Goal: Information Seeking & Learning: Stay updated

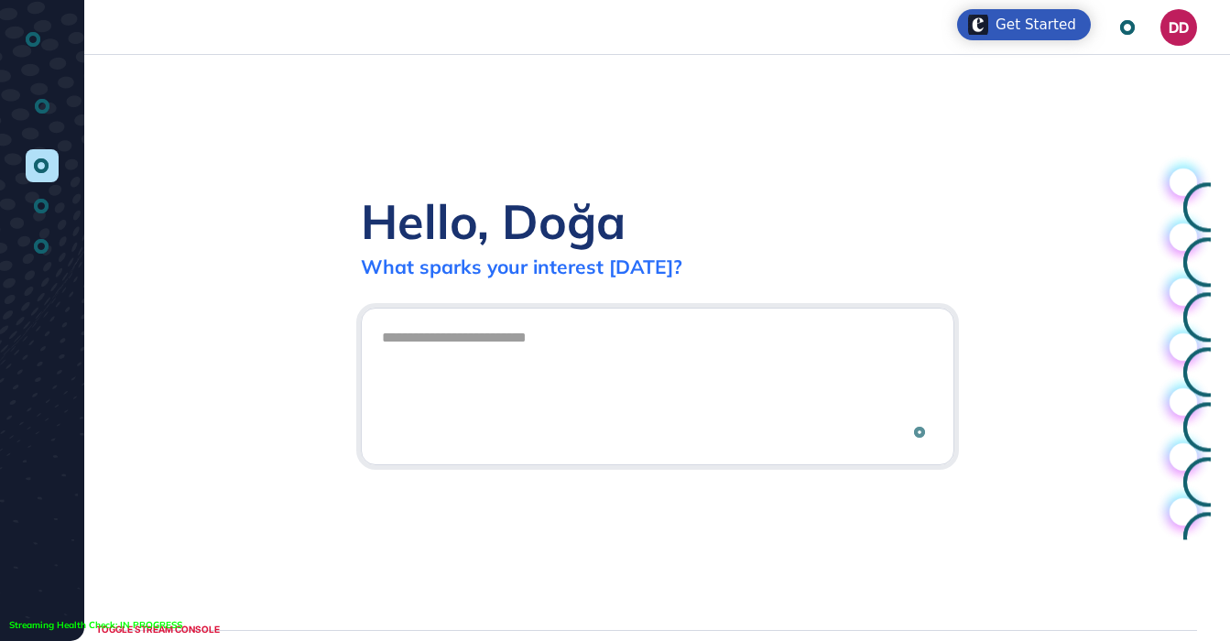
scroll to position [1, 1]
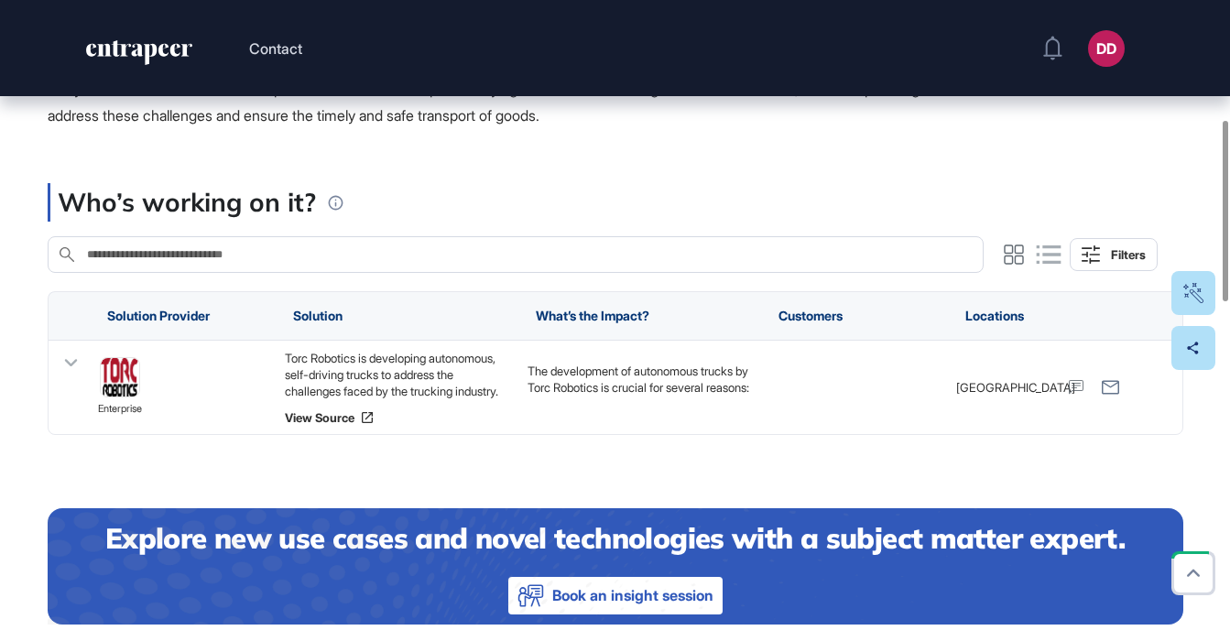
scroll to position [424, 0]
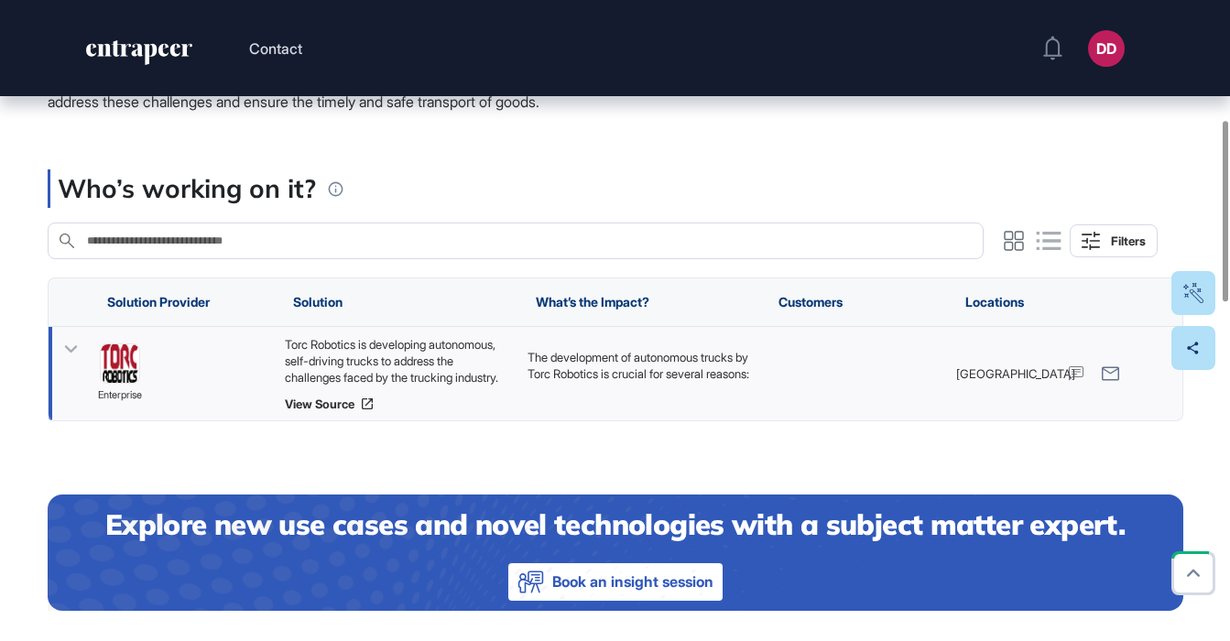
click at [72, 348] on icon at bounding box center [70, 349] width 13 height 7
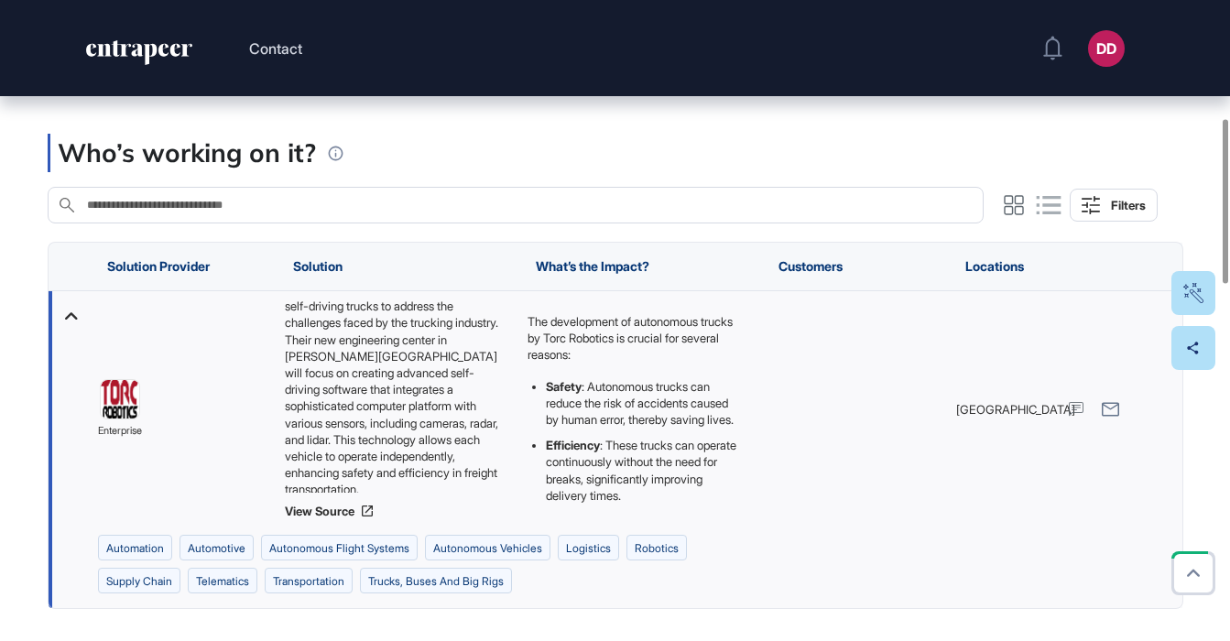
scroll to position [24, 0]
click at [671, 231] on div "Who’s working on it? Search in Who’s working on it? Filters Solution Provider S…" at bounding box center [615, 371] width 1135 height 475
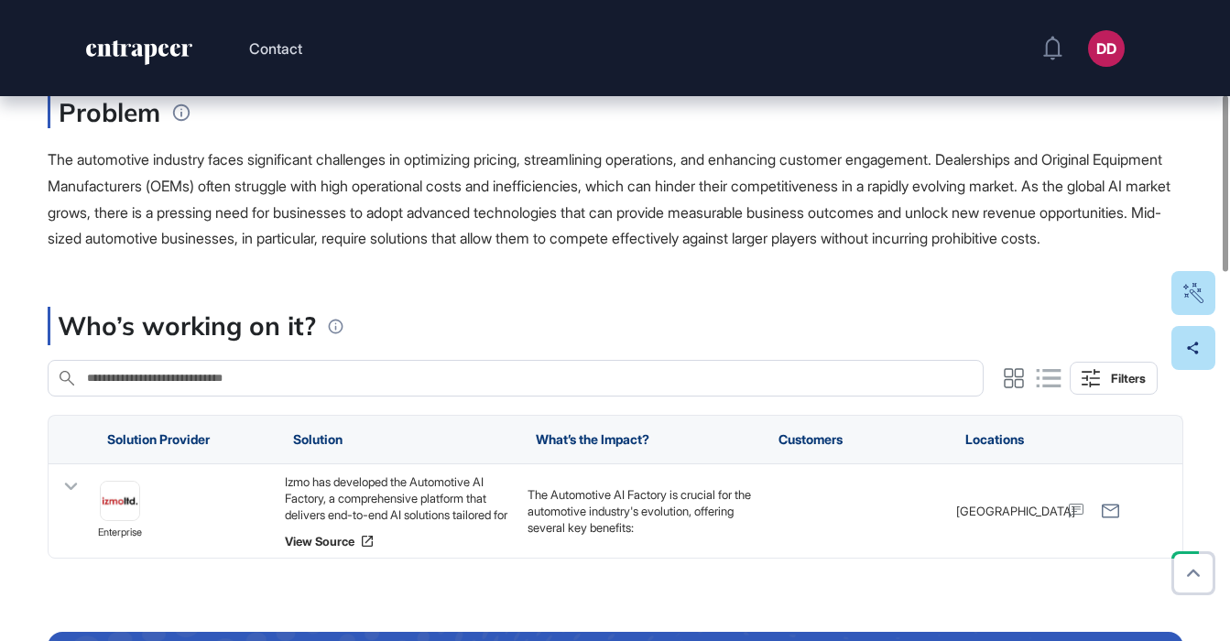
scroll to position [361, 0]
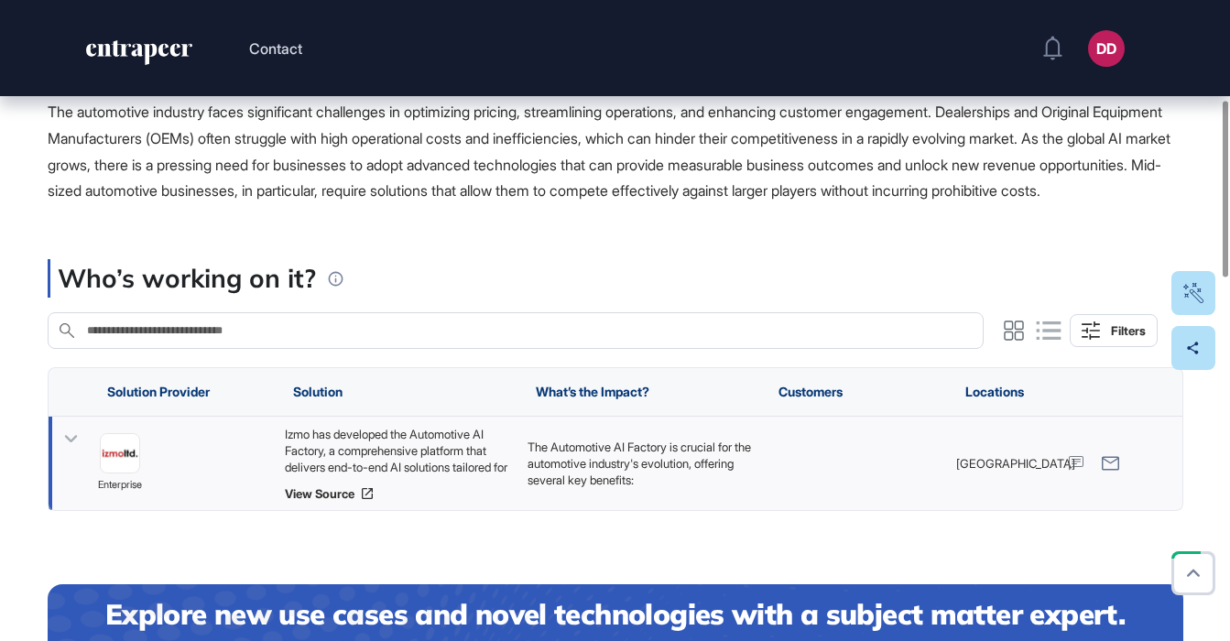
click at [71, 452] on icon at bounding box center [71, 439] width 27 height 27
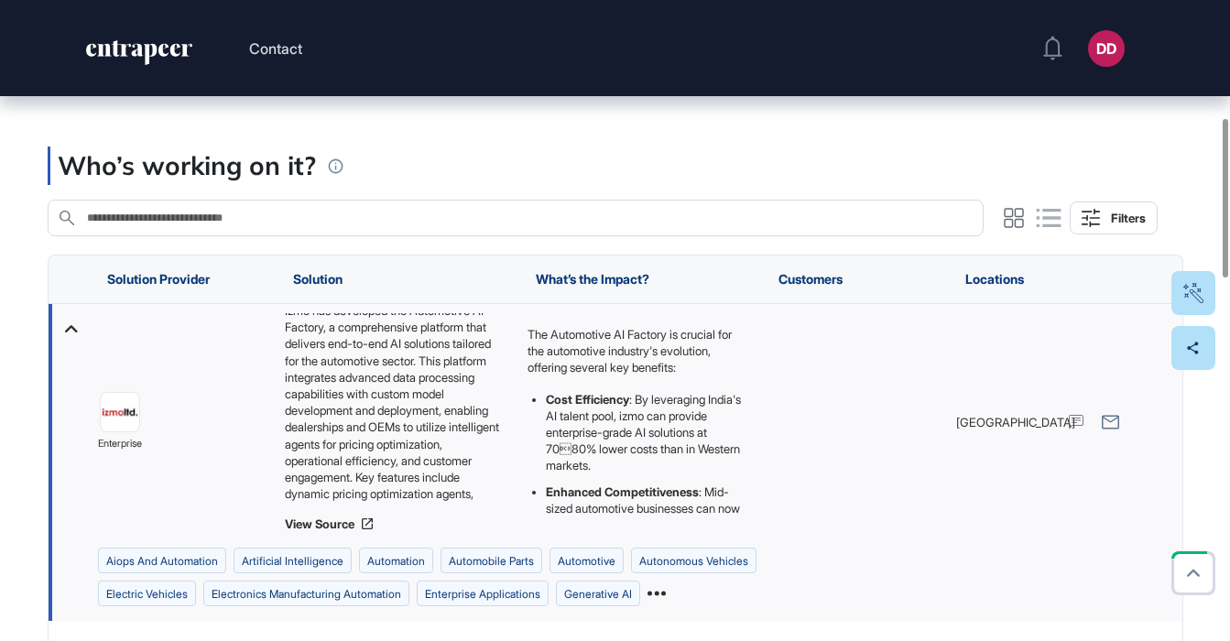
scroll to position [0, 0]
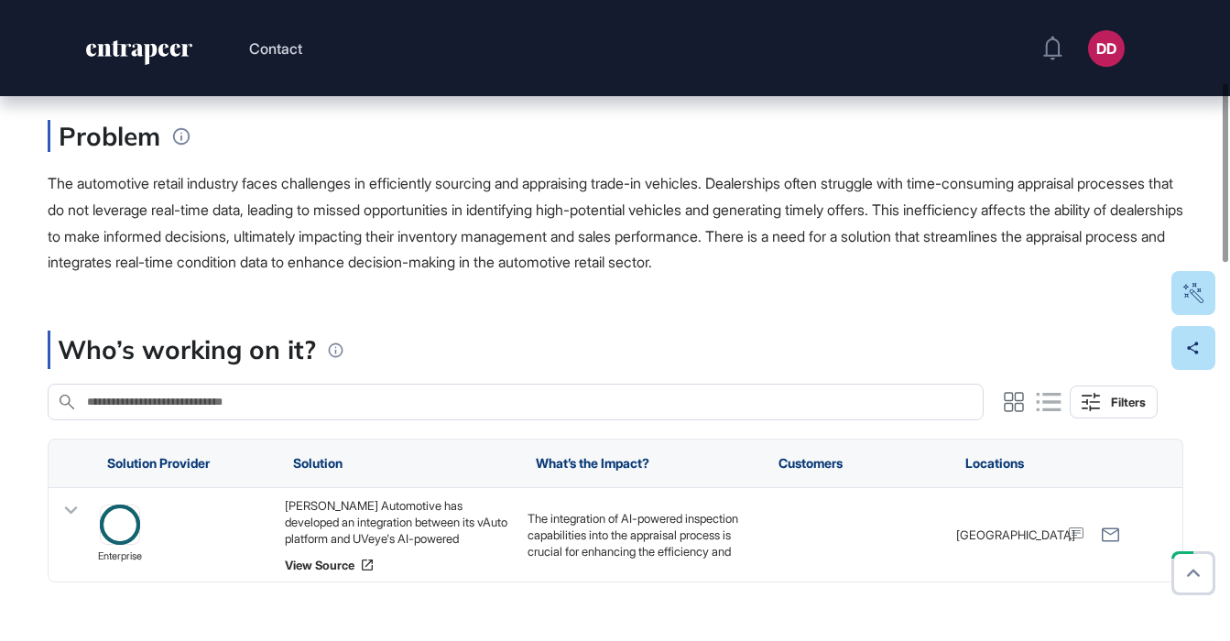
scroll to position [308, 0]
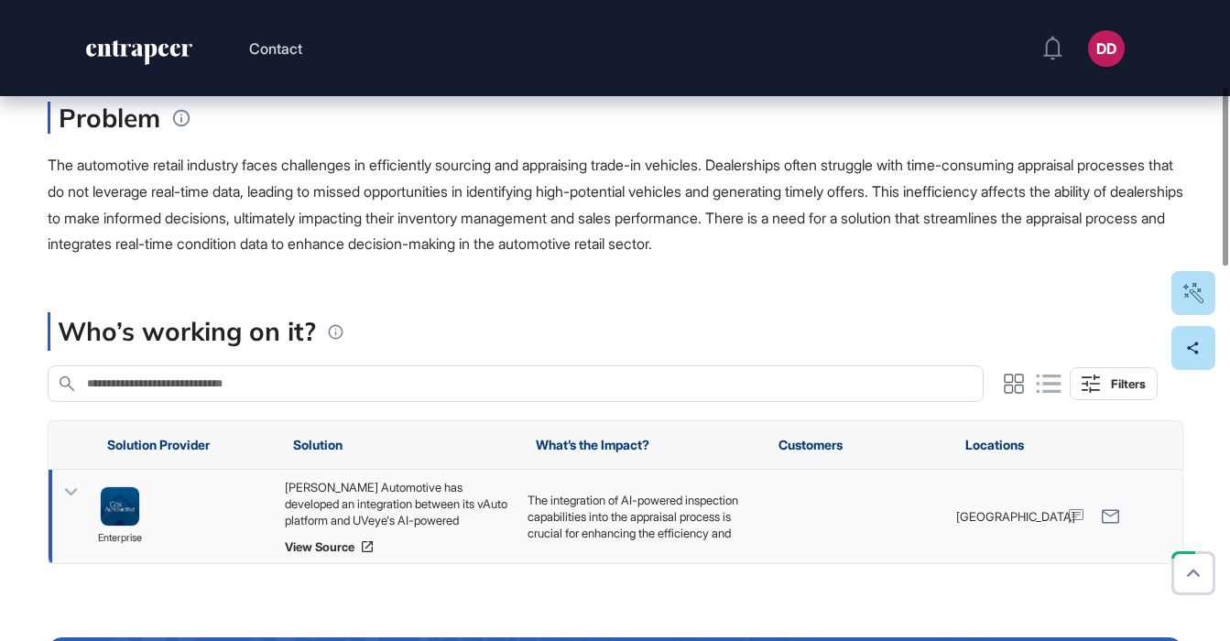
click at [72, 494] on icon at bounding box center [71, 492] width 27 height 27
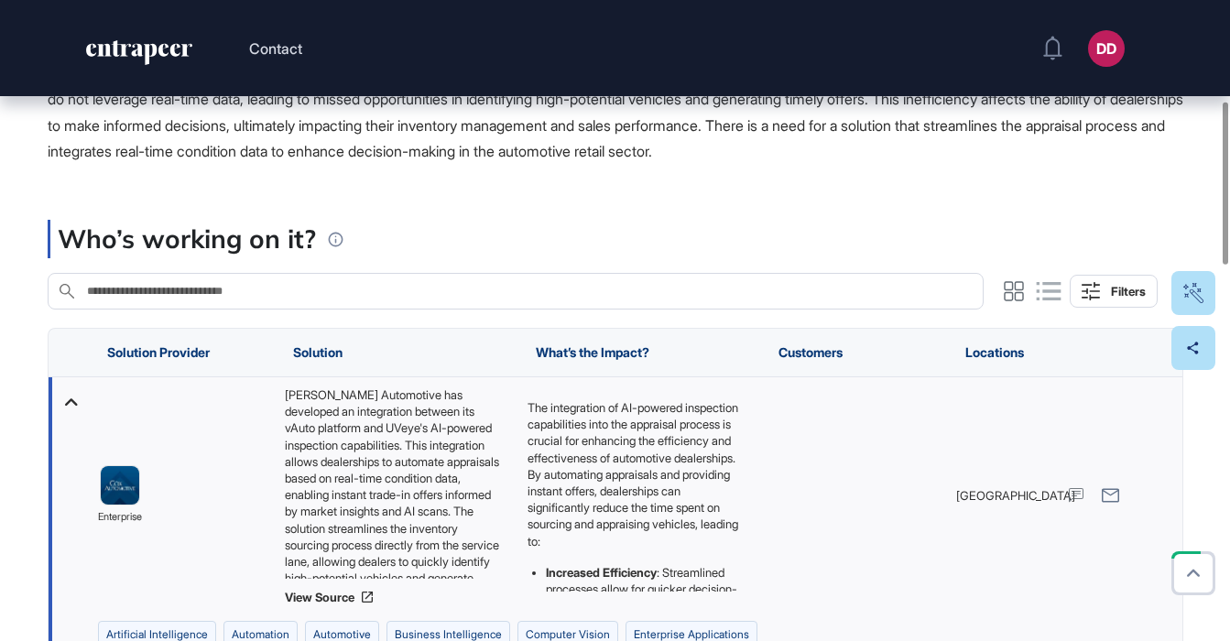
scroll to position [386, 0]
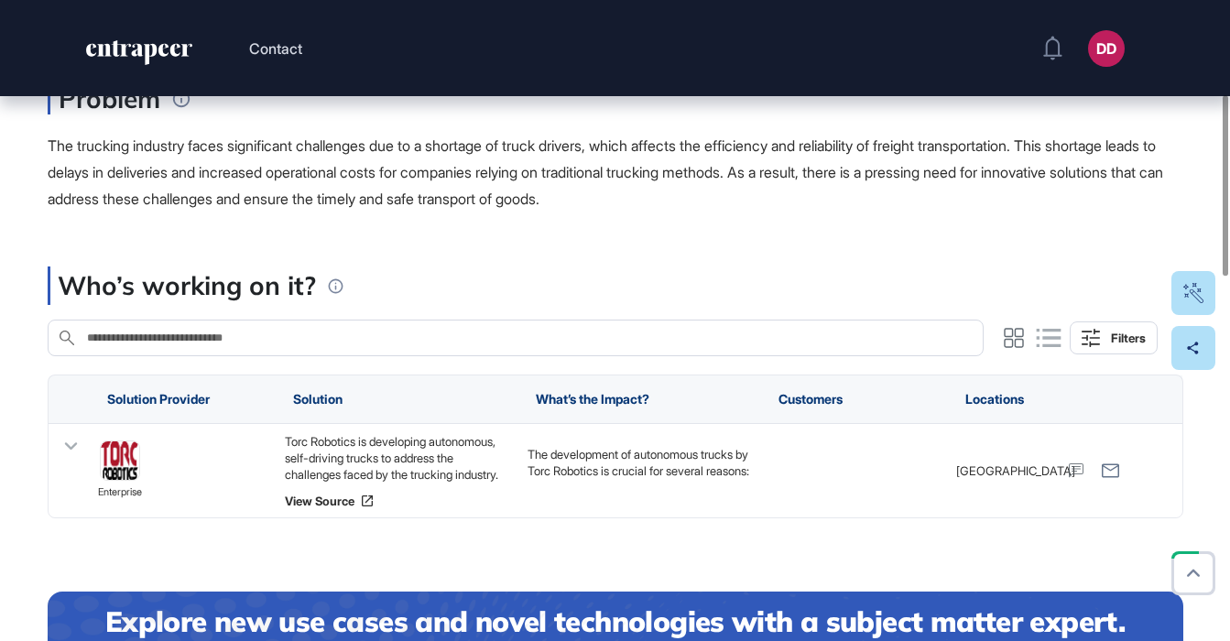
scroll to position [333, 0]
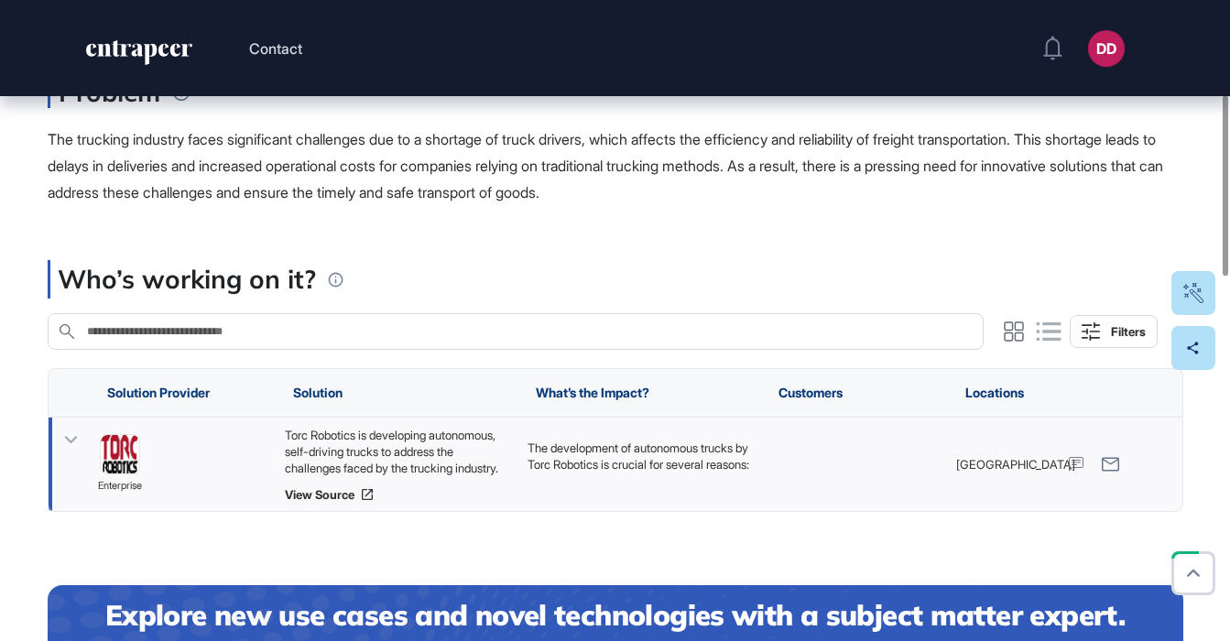
click at [72, 437] on icon at bounding box center [71, 440] width 27 height 27
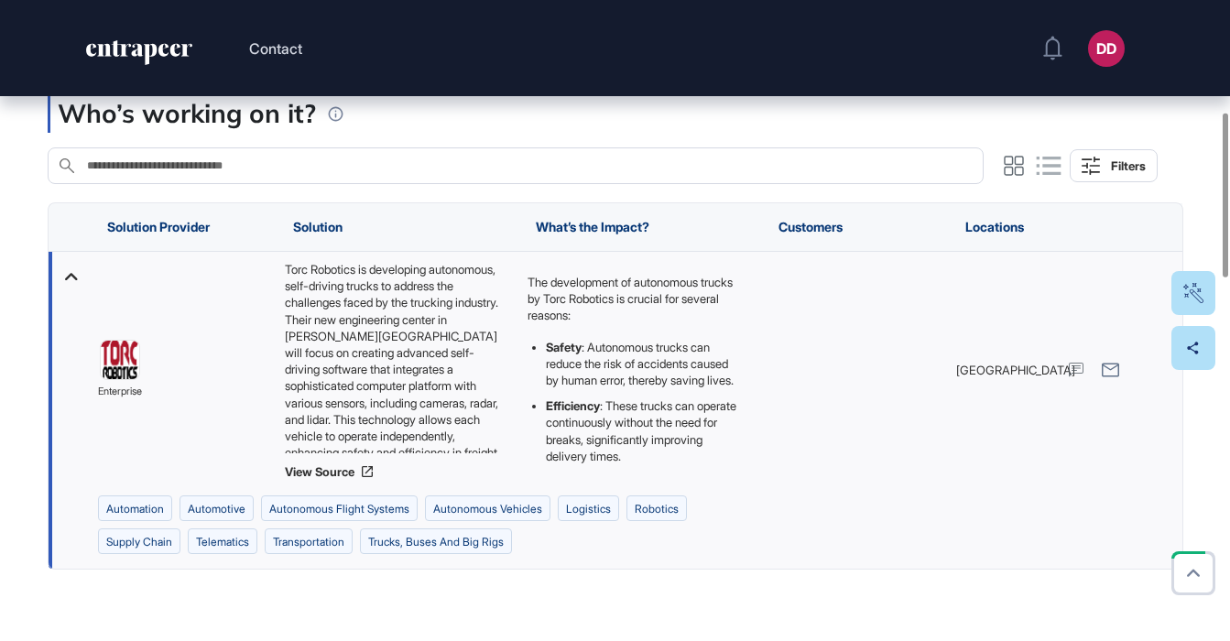
scroll to position [426, 0]
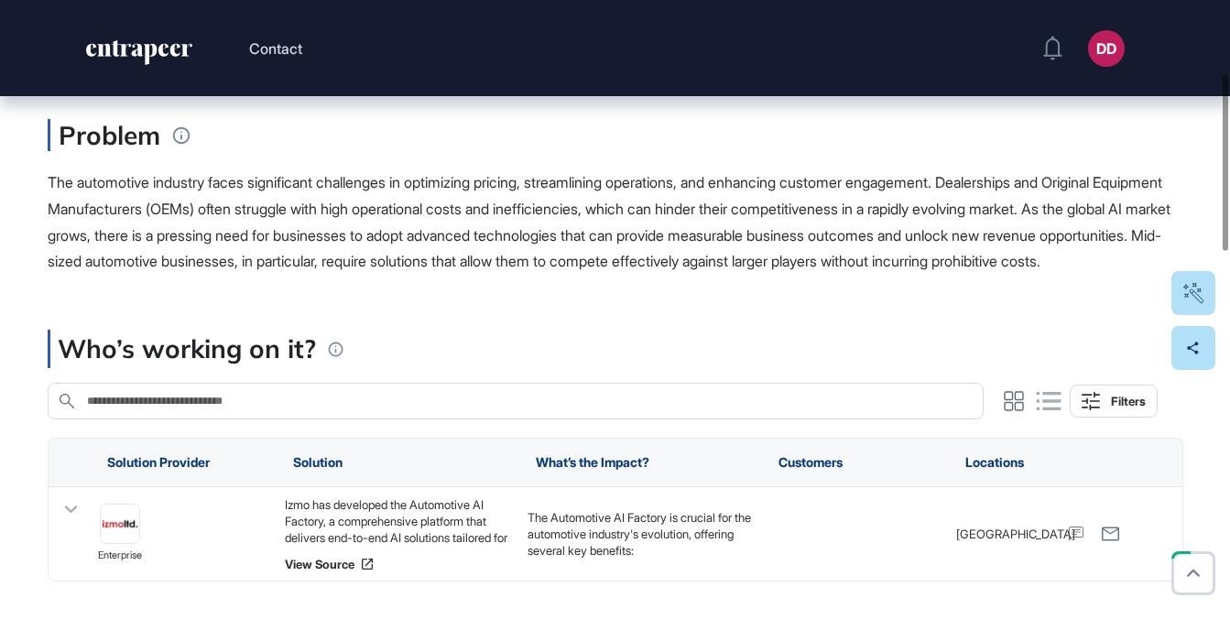
scroll to position [295, 0]
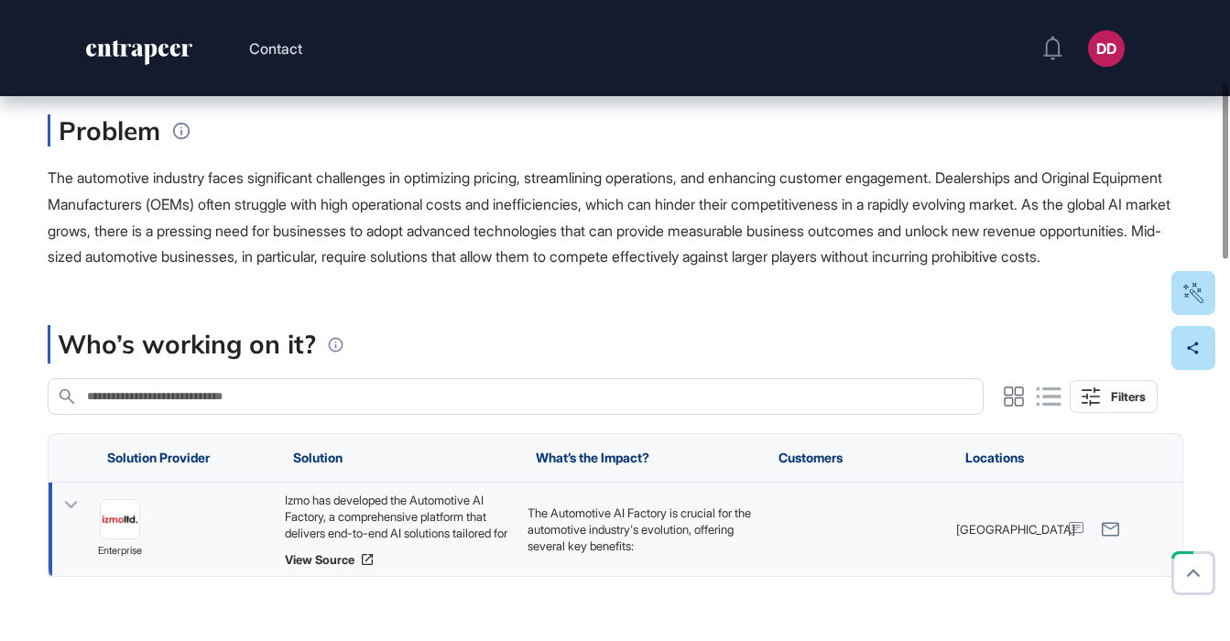
click at [76, 518] on icon at bounding box center [71, 505] width 27 height 27
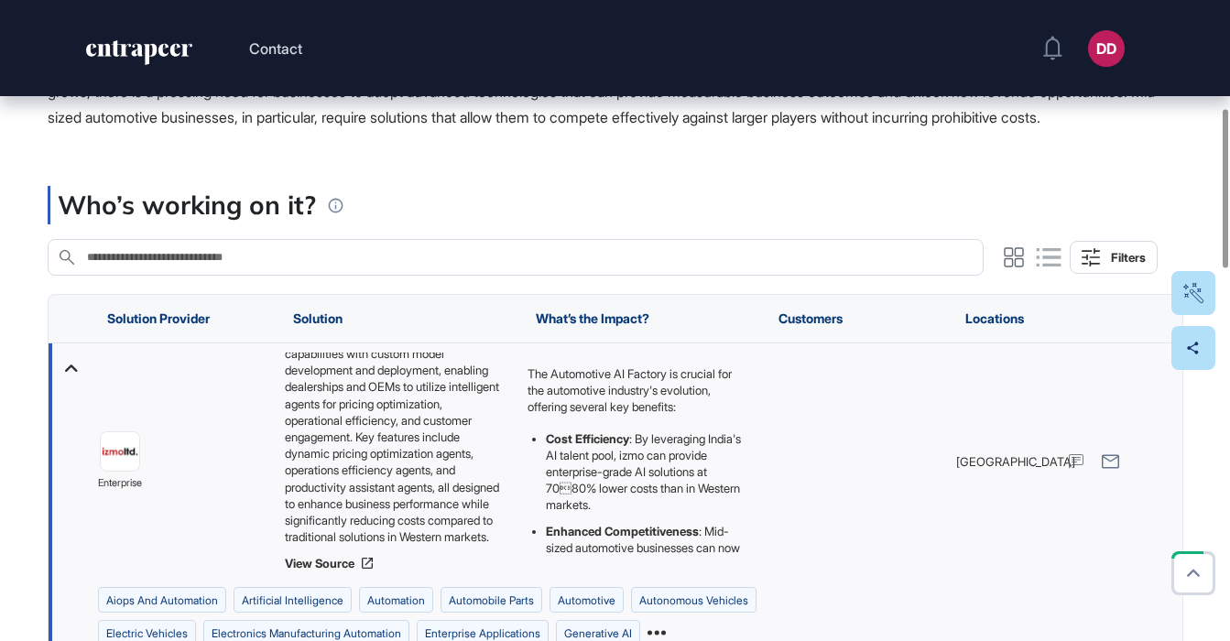
scroll to position [141, 0]
click at [364, 420] on div "Izmo has developed the Automotive AI Factory, a comprehensive platform that del…" at bounding box center [396, 449] width 224 height 192
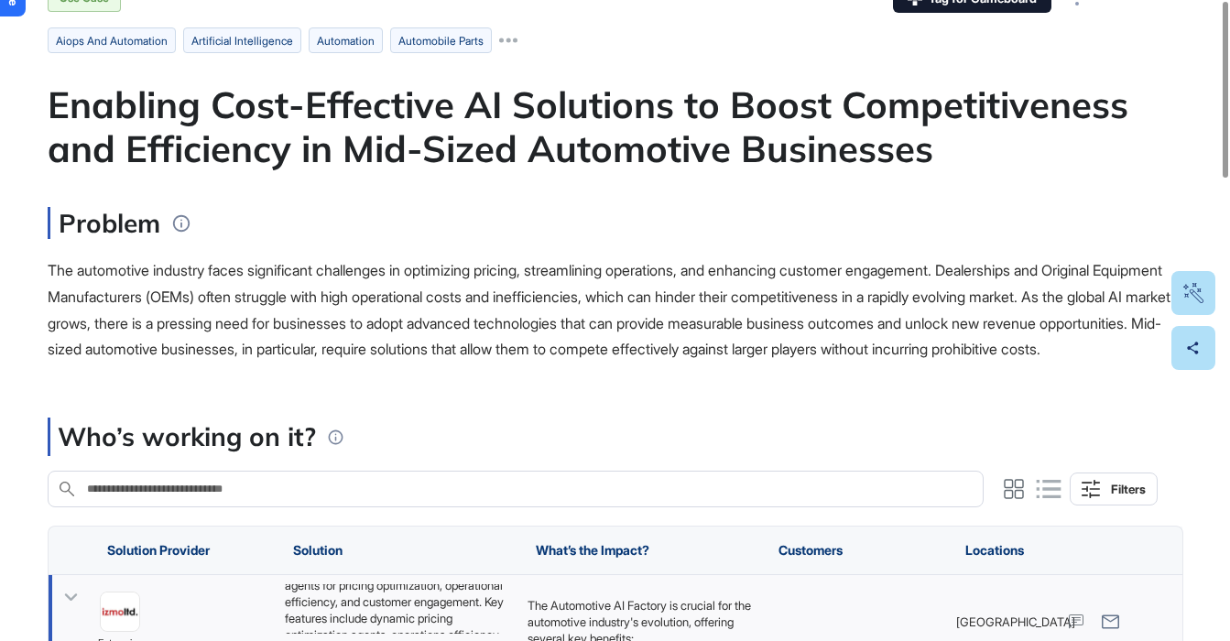
scroll to position [0, 0]
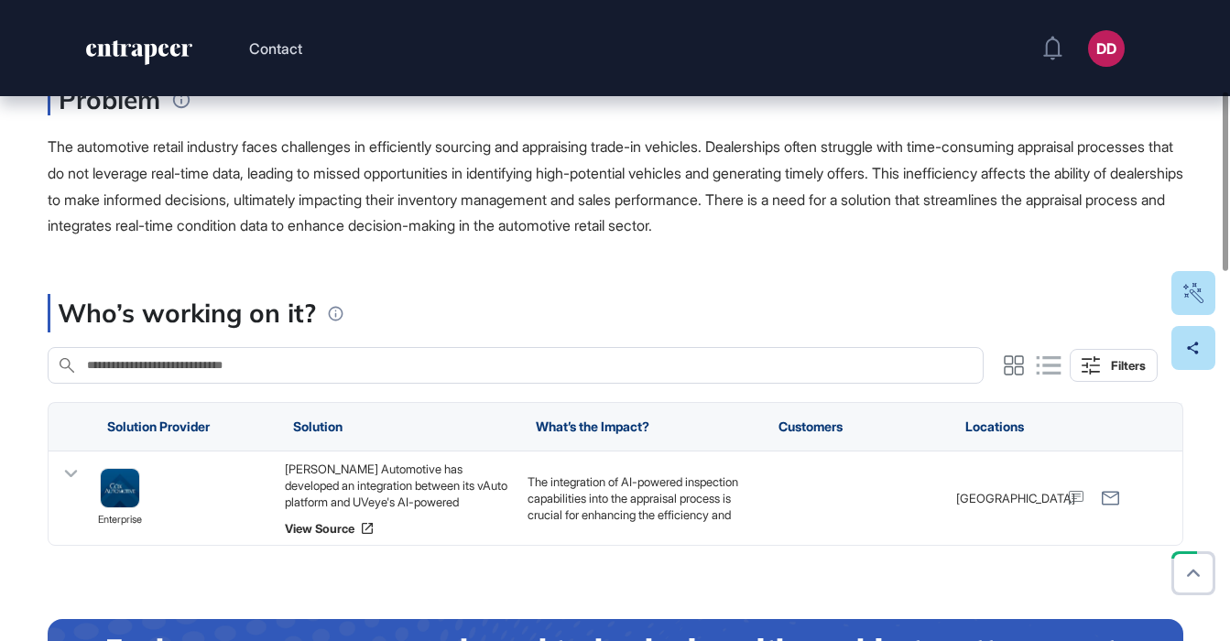
scroll to position [332, 0]
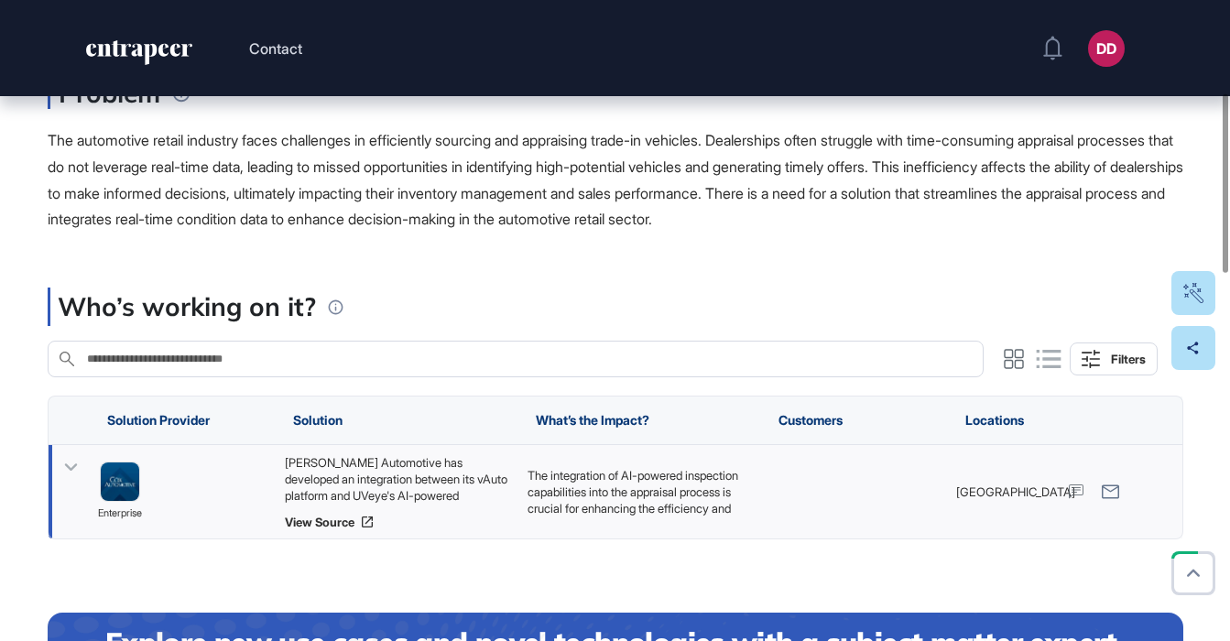
click at [71, 470] on icon at bounding box center [70, 466] width 13 height 7
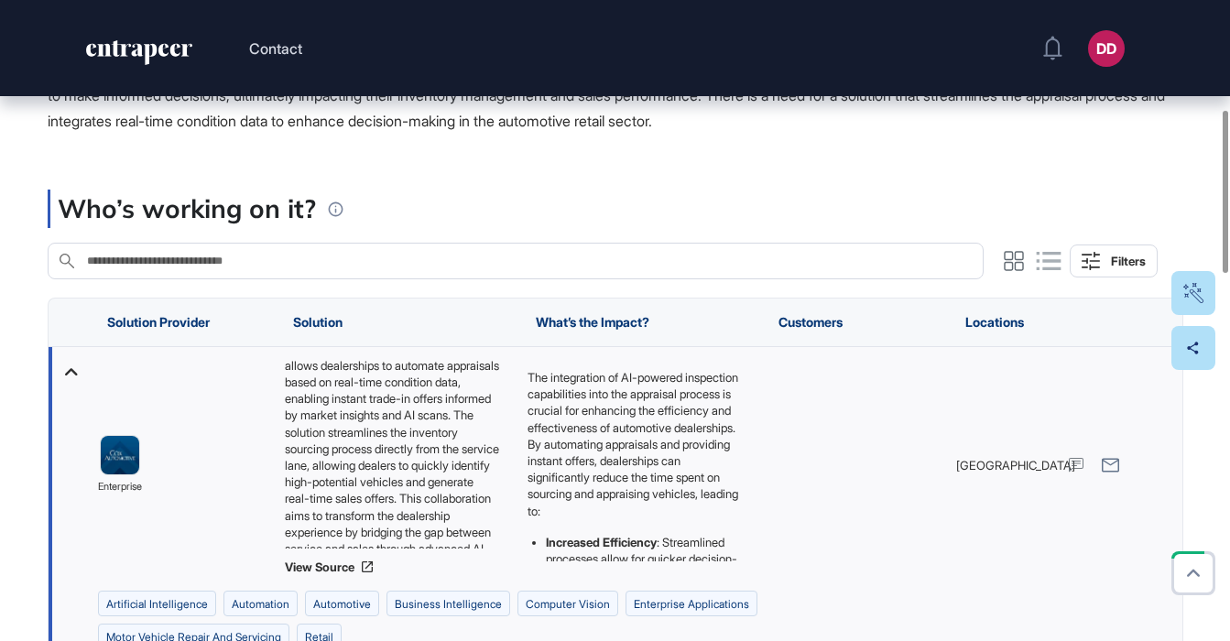
scroll to position [107, 0]
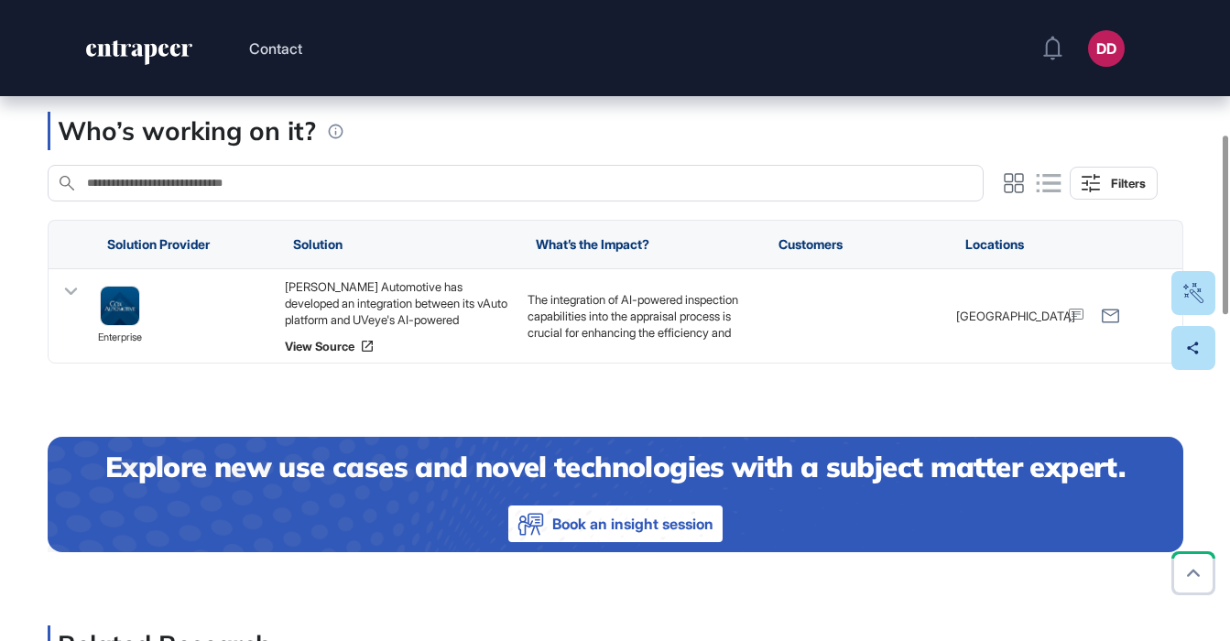
scroll to position [514, 0]
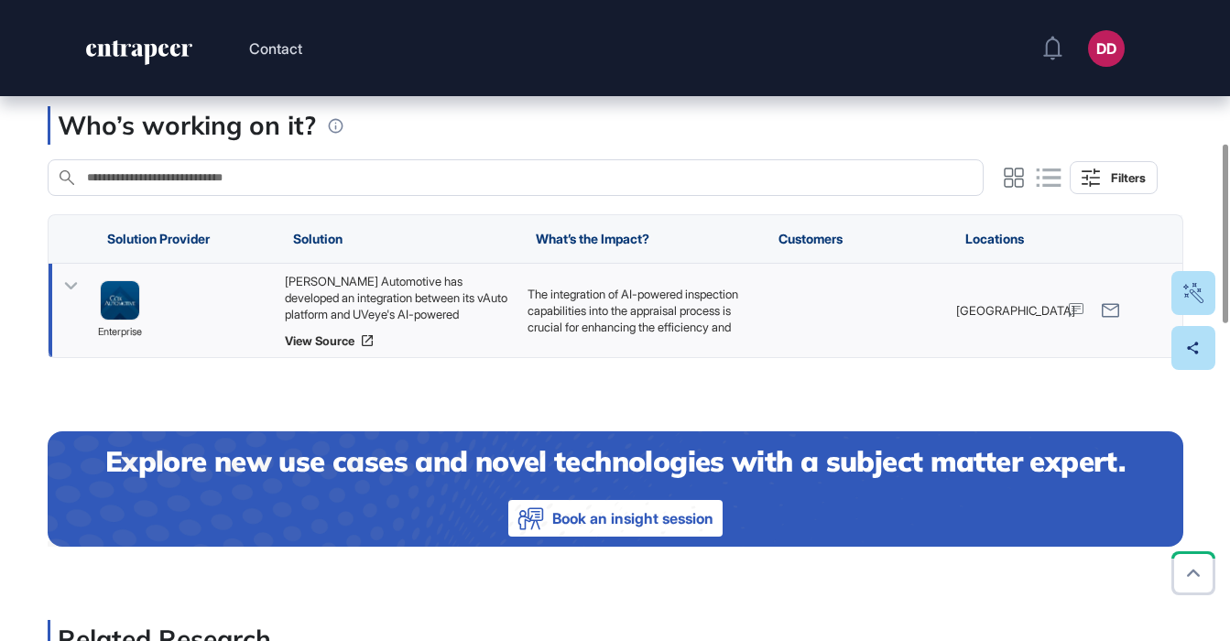
click at [70, 291] on icon at bounding box center [71, 286] width 27 height 27
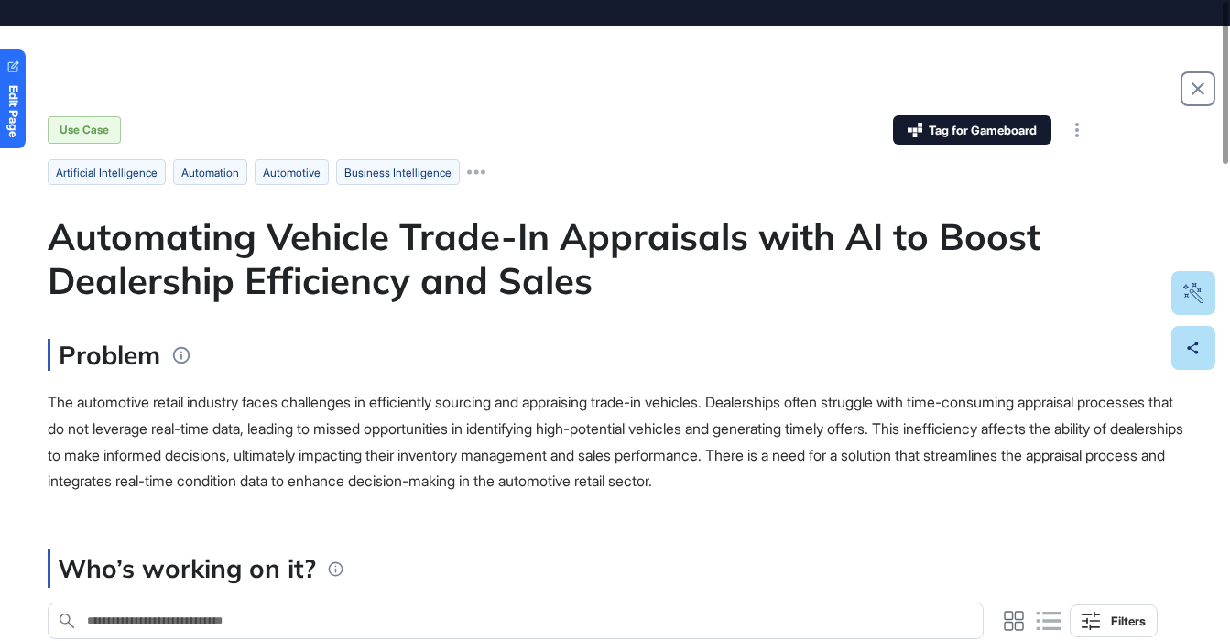
scroll to position [0, 0]
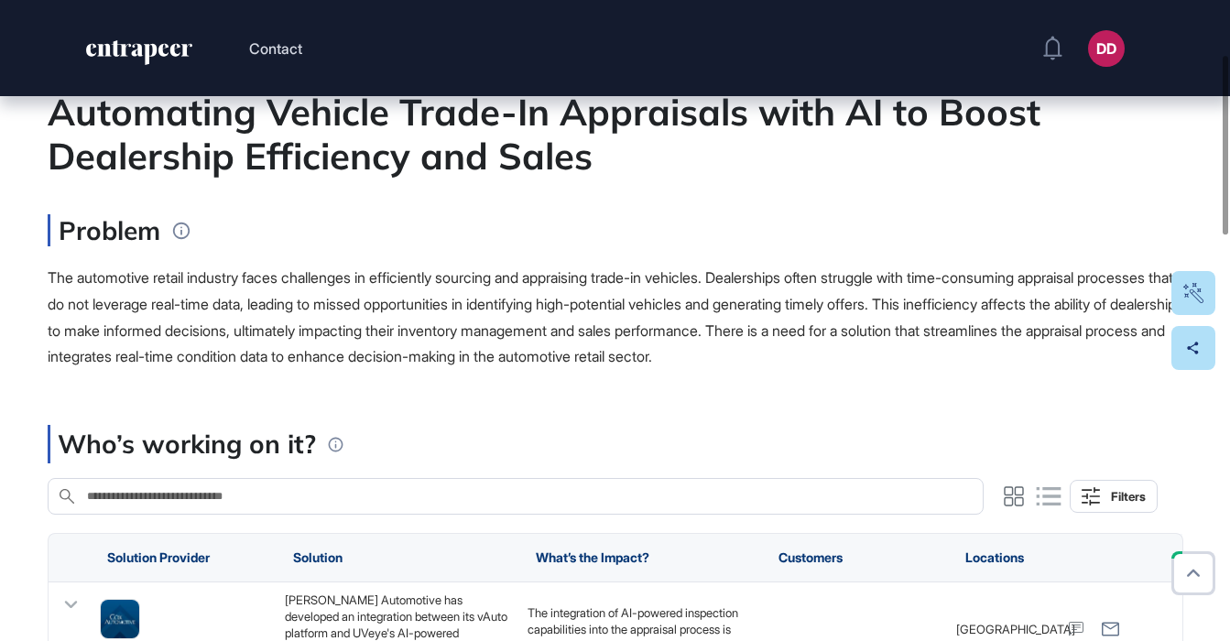
scroll to position [212, 0]
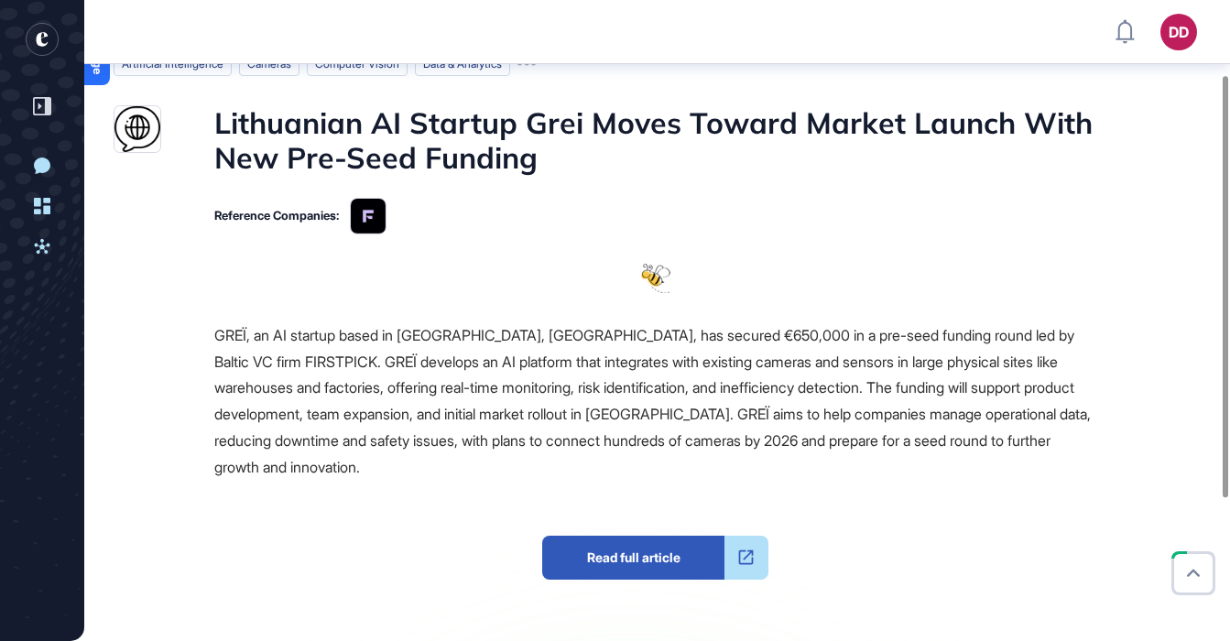
scroll to position [125, 0]
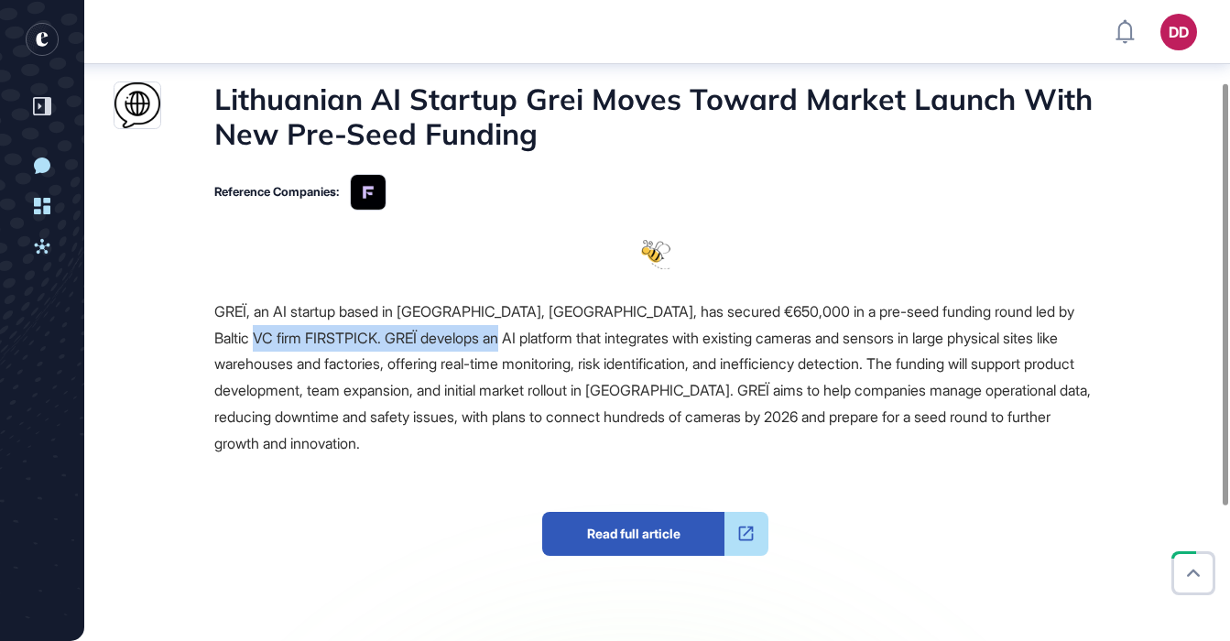
drag, startPoint x: 300, startPoint y: 338, endPoint x: 537, endPoint y: 344, distance: 236.3
click at [537, 344] on span "GREÏ, an AI startup based in [GEOGRAPHIC_DATA], [GEOGRAPHIC_DATA], has secured …" at bounding box center [652, 377] width 876 height 150
click at [538, 345] on span "GREÏ, an AI startup based in [GEOGRAPHIC_DATA], [GEOGRAPHIC_DATA], has secured …" at bounding box center [652, 377] width 876 height 150
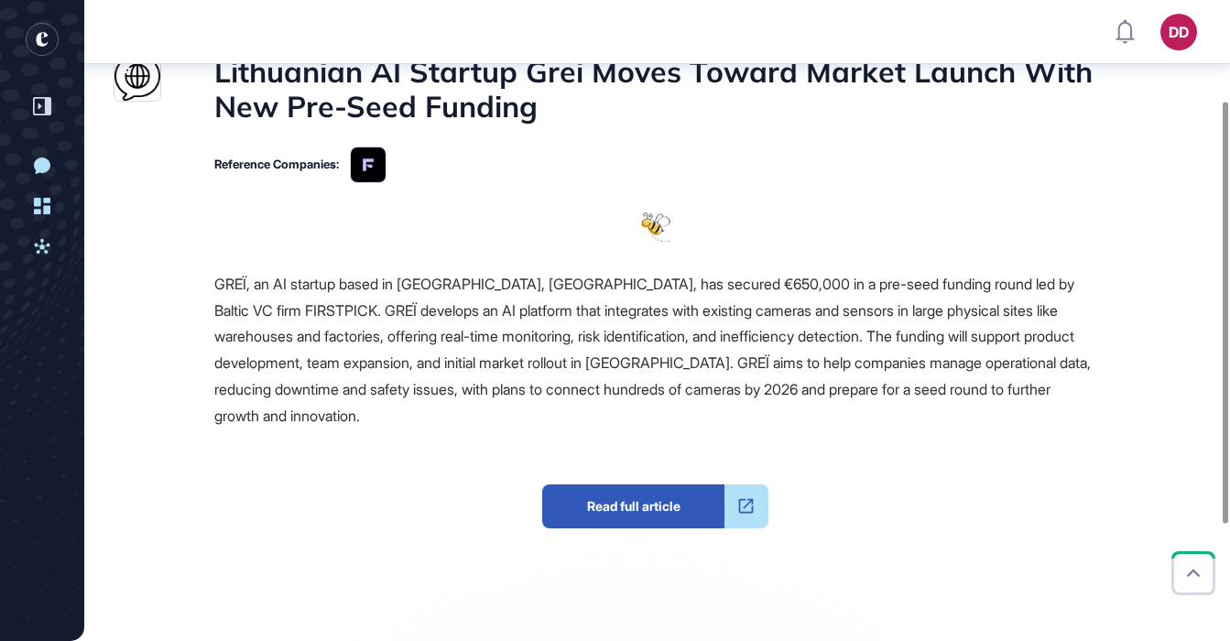
scroll to position [129, 0]
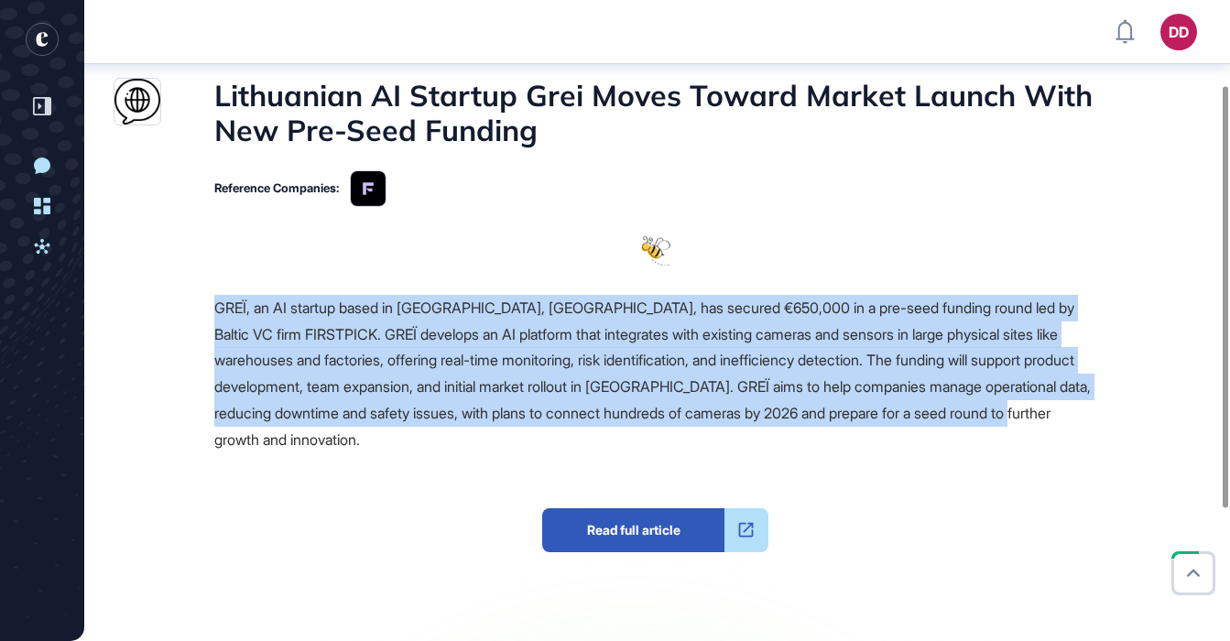
drag, startPoint x: 441, startPoint y: 437, endPoint x: 210, endPoint y: 308, distance: 265.2
click at [210, 308] on div "Source Reference Companies GREÏ, an AI startup based in [GEOGRAPHIC_DATA], [GEO…" at bounding box center [605, 513] width 983 height 554
copy span "GREÏ, an AI startup based in [GEOGRAPHIC_DATA], [GEOGRAPHIC_DATA], has secured …"
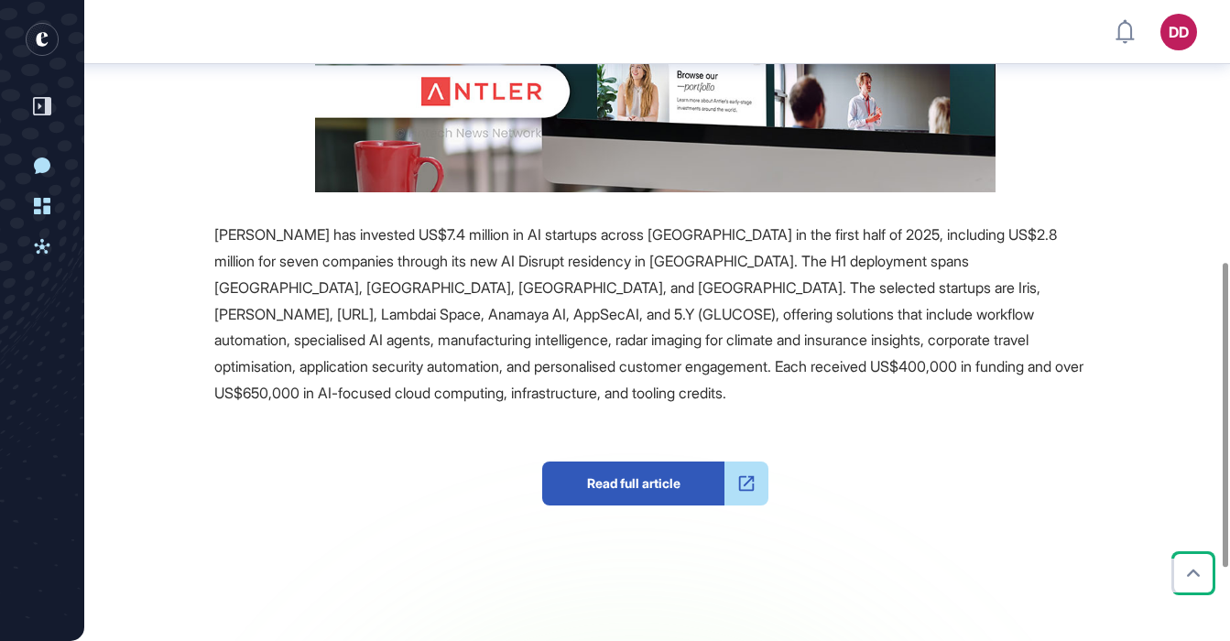
scroll to position [560, 0]
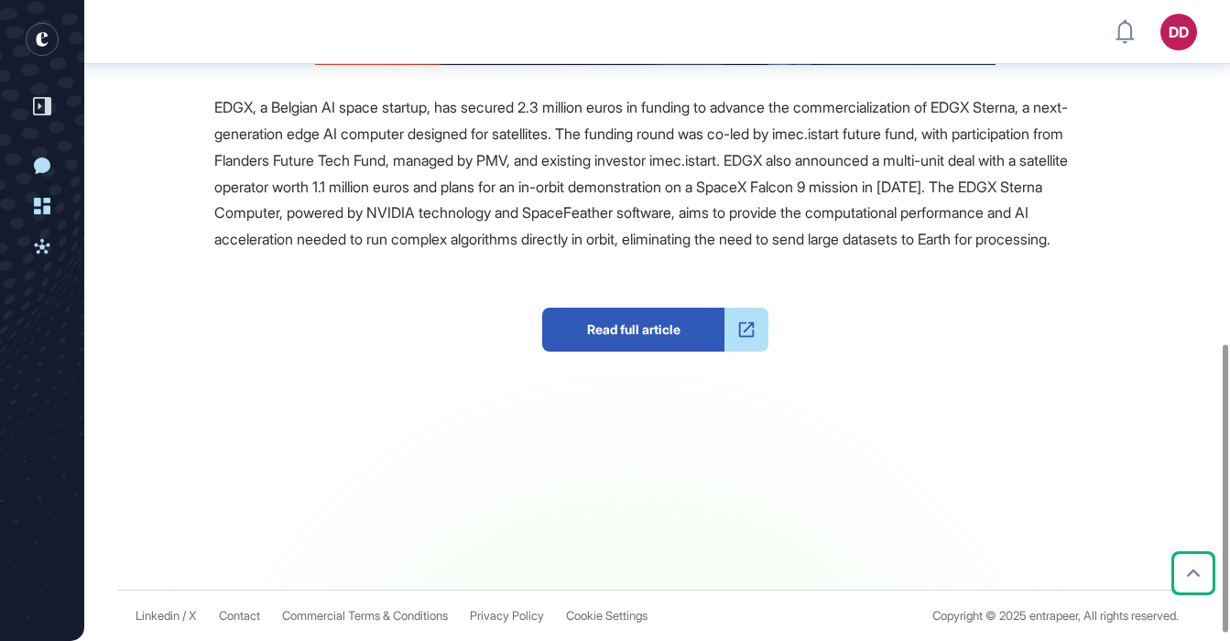
scroll to position [766, 0]
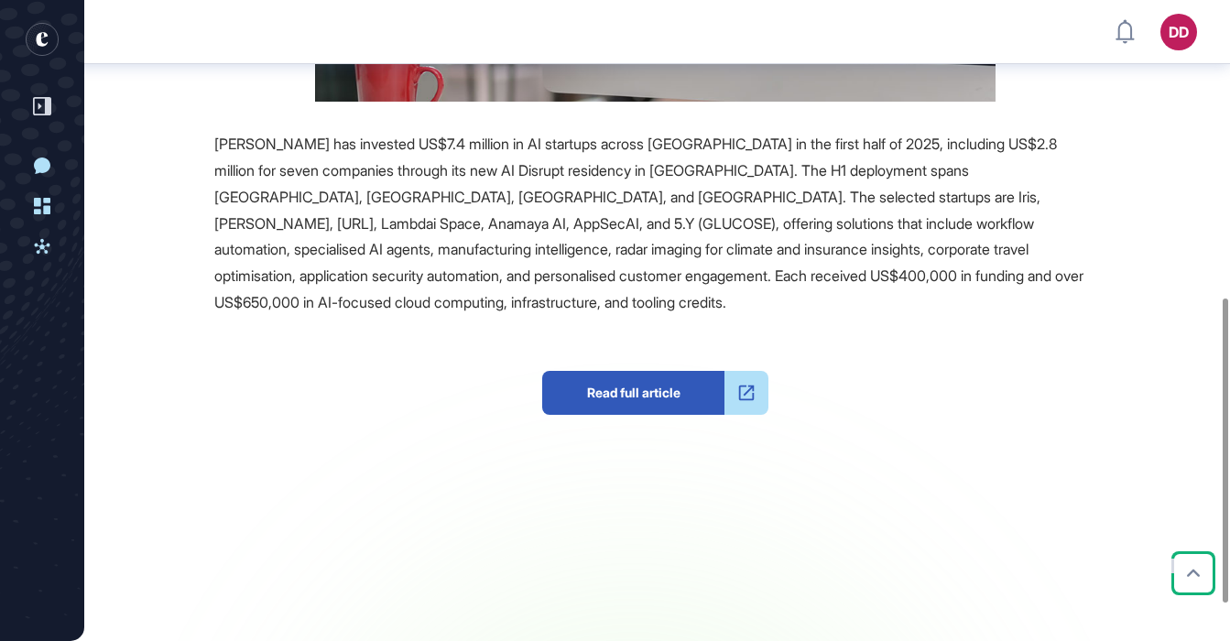
scroll to position [656, 0]
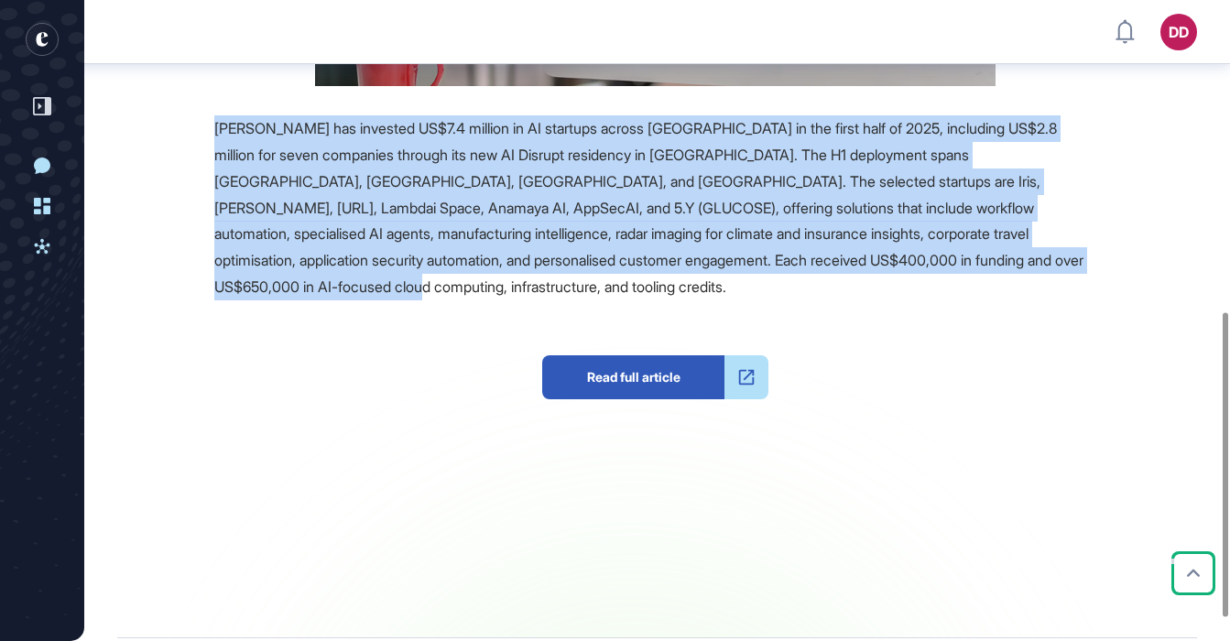
drag, startPoint x: 489, startPoint y: 289, endPoint x: 204, endPoint y: 125, distance: 328.6
click at [204, 125] on div "Source Reference Companies +4 Antler has invested US$7.4 million in AI startups…" at bounding box center [605, 174] width 983 height 928
copy span "Antler has invested US$7.4 million in AI startups across Southeast Asia in the …"
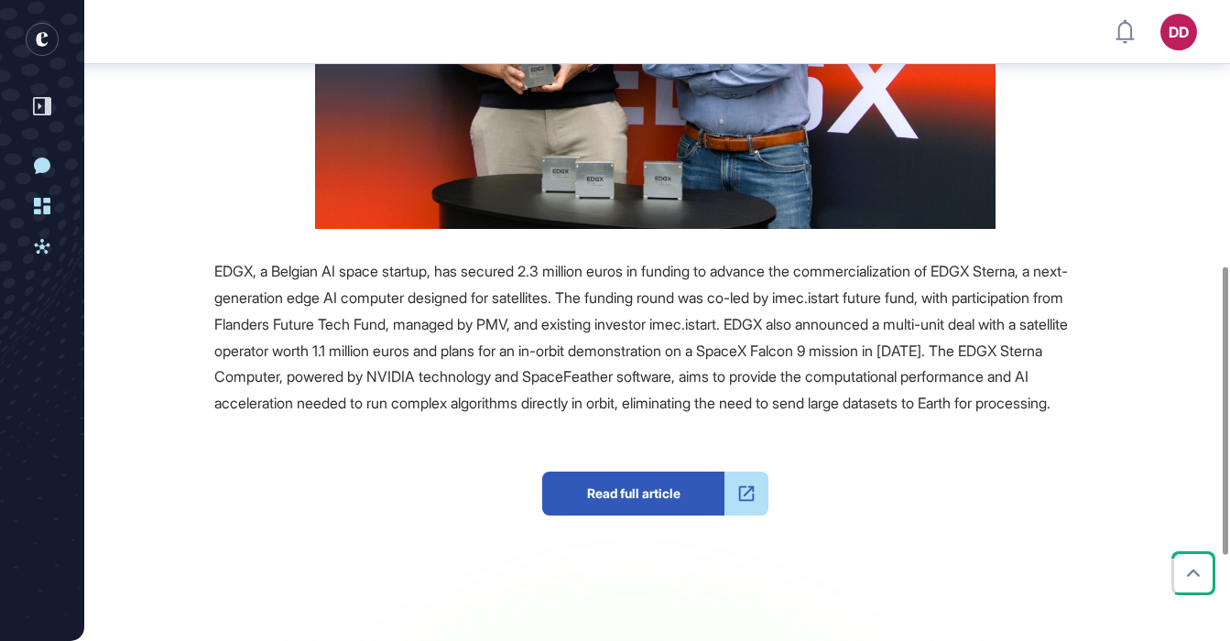
scroll to position [594, 0]
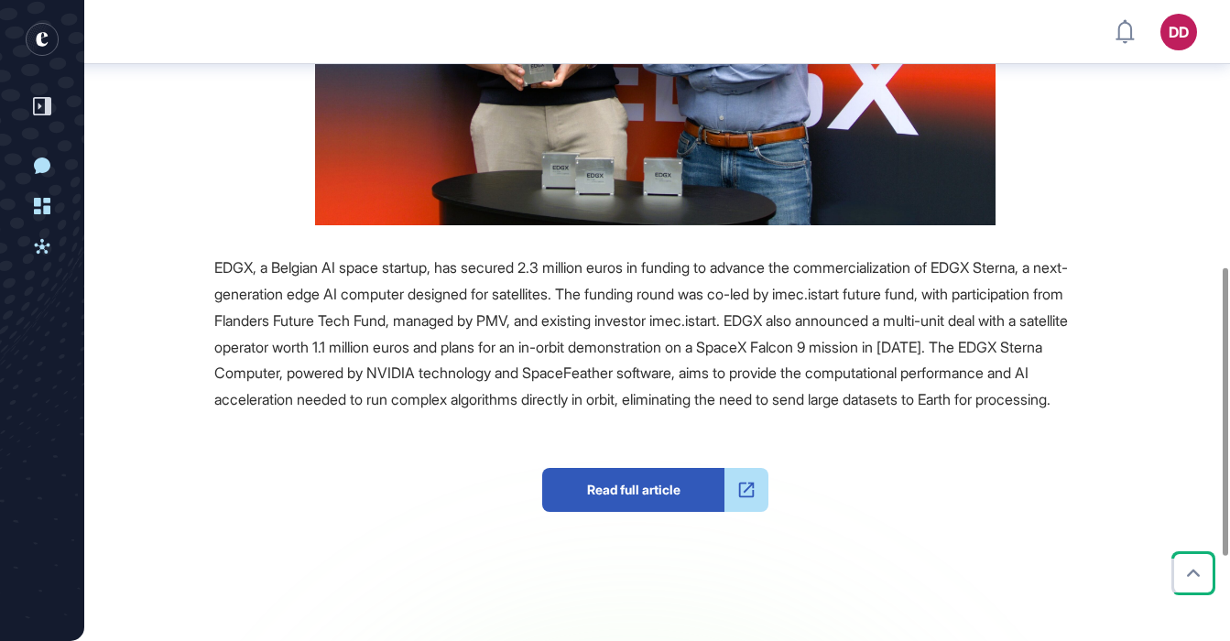
drag, startPoint x: 217, startPoint y: 266, endPoint x: 478, endPoint y: 422, distance: 304.3
click at [481, 413] on div "EDGX, a Belgian AI space startup, has secured 2.3 million euros in funding to a…" at bounding box center [655, 334] width 882 height 158
copy span "EDGX, a Belgian AI space startup, has secured 2.3 million euros in funding to a…"
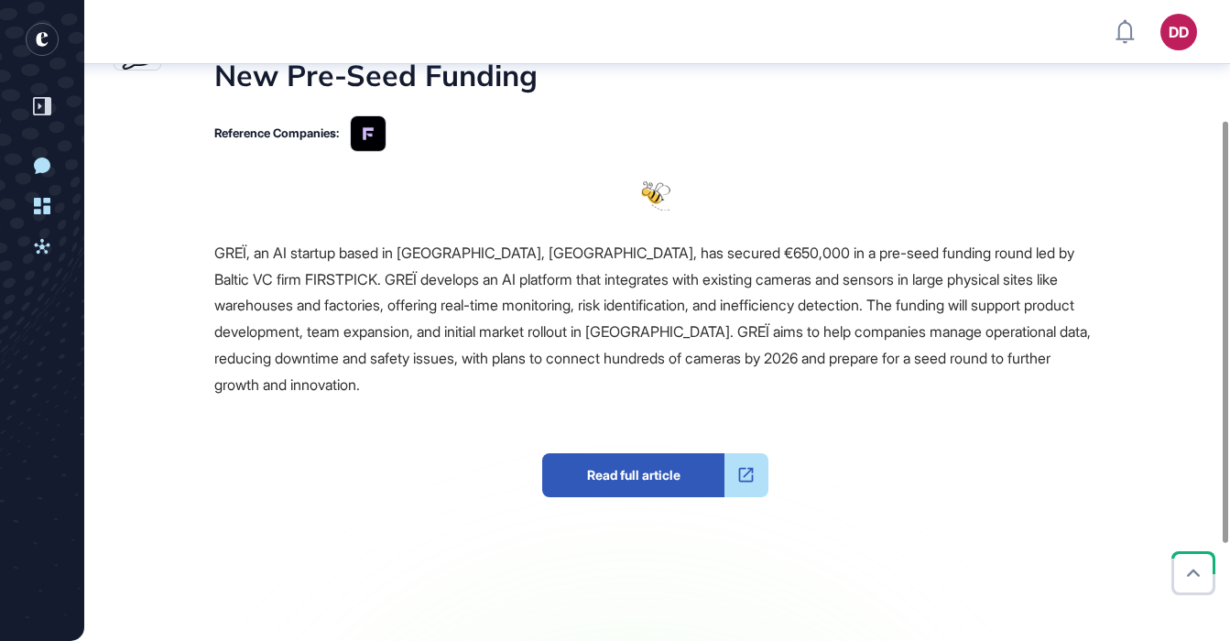
scroll to position [185, 0]
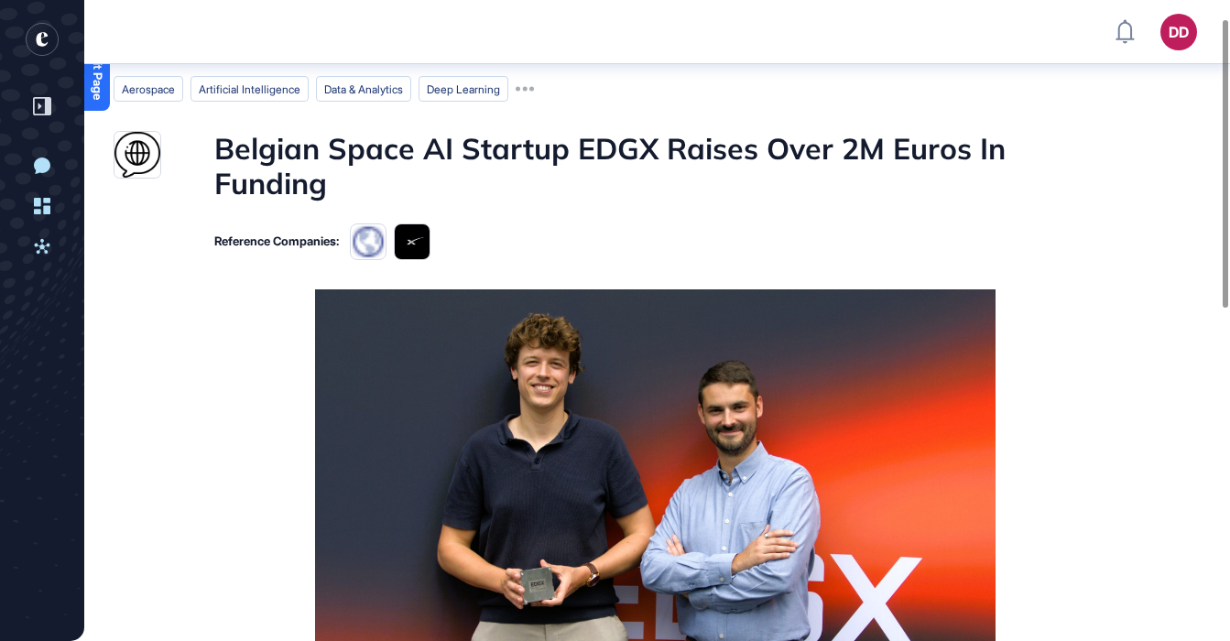
scroll to position [40, 0]
